Goal: Find contact information: Find contact information

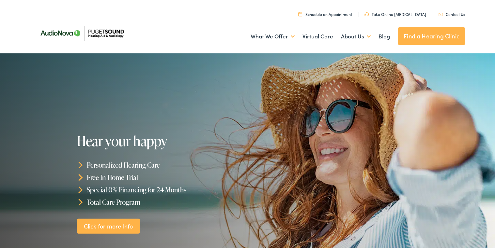
click at [450, 12] on link "Contact Us" at bounding box center [451, 13] width 26 height 6
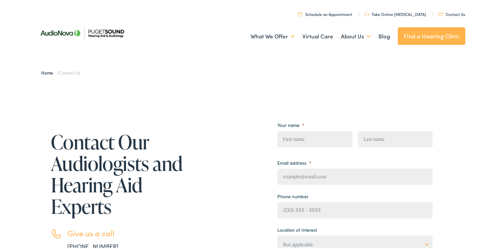
click at [97, 31] on img at bounding box center [82, 31] width 95 height 33
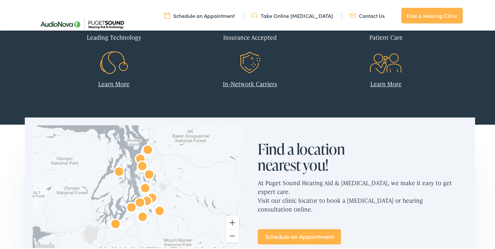
scroll to position [381, 0]
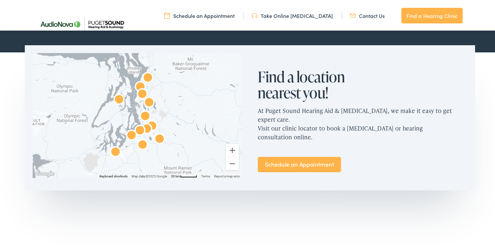
click at [189, 133] on div at bounding box center [137, 114] width 209 height 125
click at [155, 136] on img "AudioNova" at bounding box center [160, 139] width 16 height 16
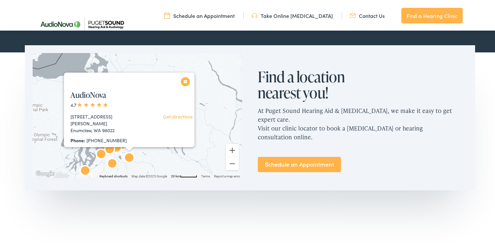
click at [183, 80] on button "Close" at bounding box center [185, 80] width 11 height 11
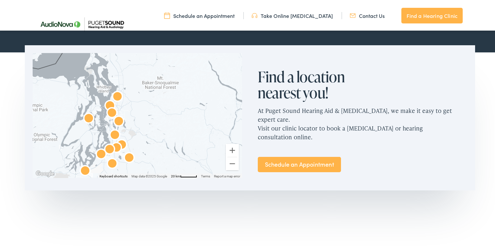
click at [113, 131] on img "AudioNova" at bounding box center [115, 135] width 16 height 16
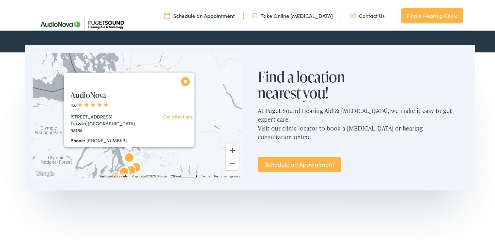
click at [134, 164] on img "AudioNova" at bounding box center [131, 170] width 16 height 16
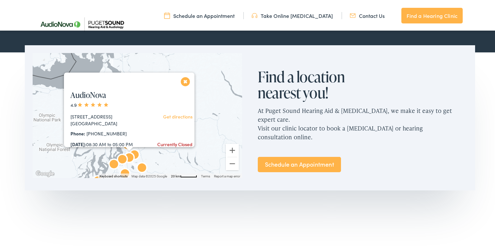
click at [129, 155] on img "AudioNova" at bounding box center [129, 158] width 16 height 16
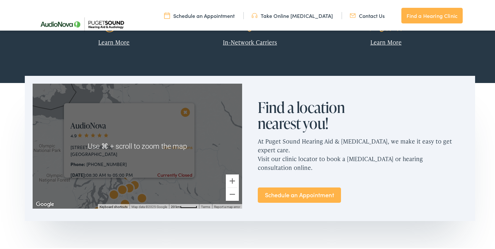
scroll to position [367, 0]
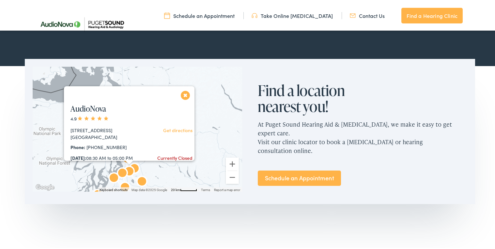
click at [215, 214] on section "← Move left → Move right ↑ Move up ↓ Move down + Zoom in - Zoom out Home Jump l…" at bounding box center [249, 159] width 499 height 191
click at [120, 170] on img "AudioNova" at bounding box center [122, 173] width 16 height 16
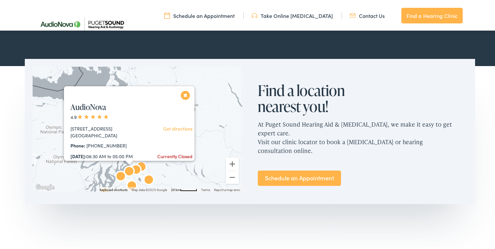
scroll to position [0, 0]
click at [164, 128] on link "Get directions" at bounding box center [177, 129] width 29 height 7
